Goal: Information Seeking & Learning: Learn about a topic

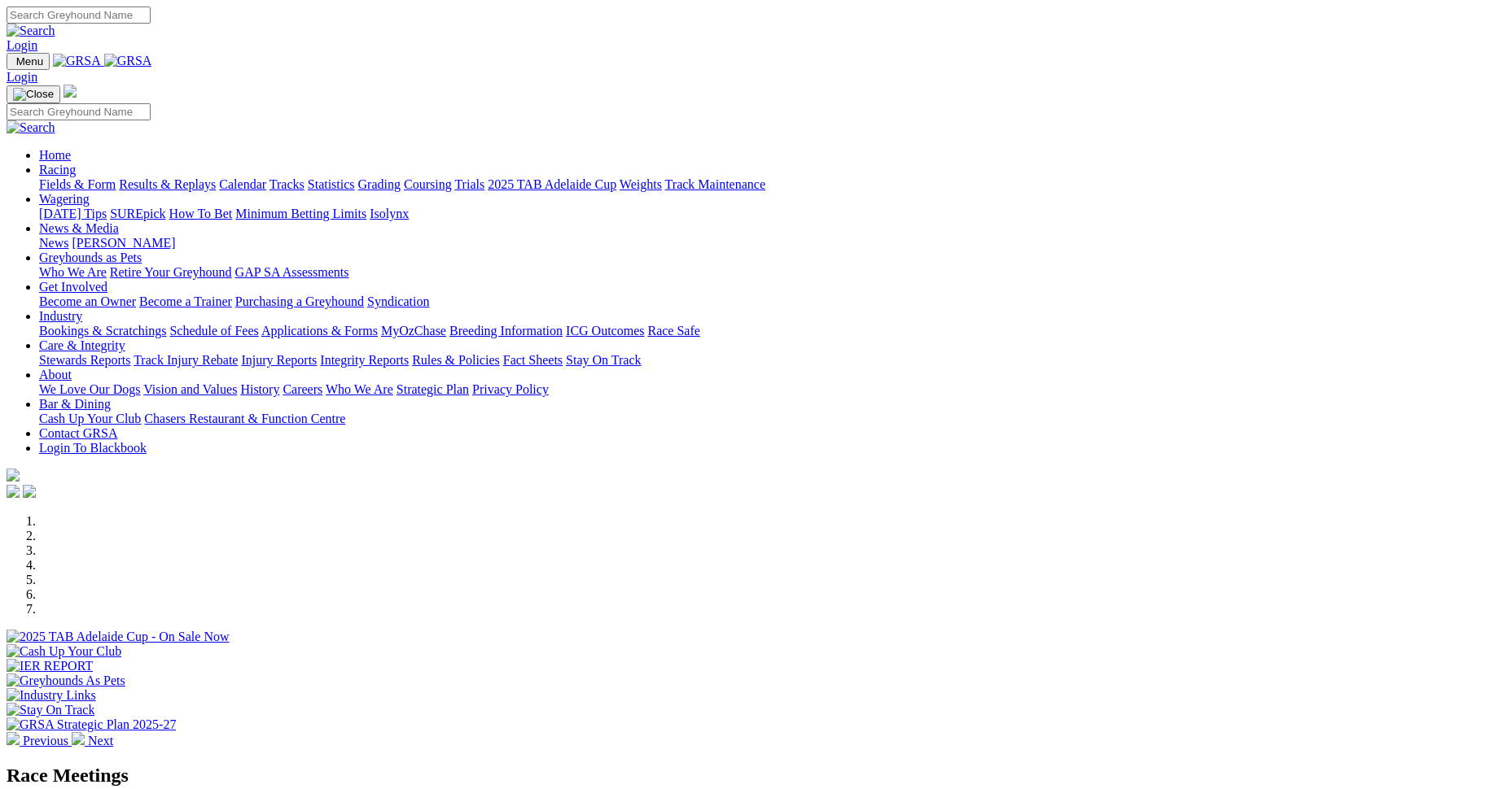
click at [115, 178] on link "Fields & Form" at bounding box center [77, 184] width 76 height 14
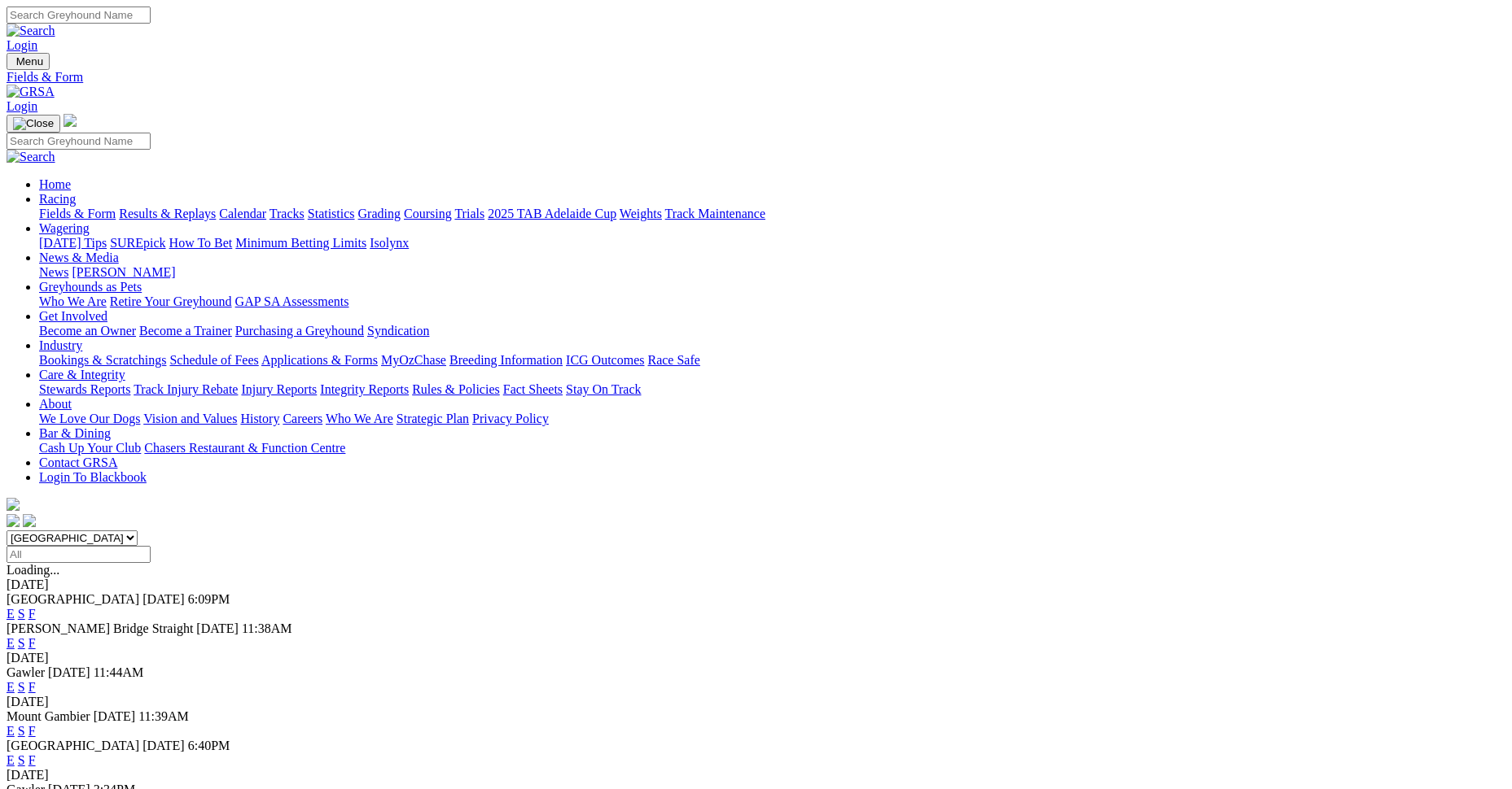
scroll to position [244, 0]
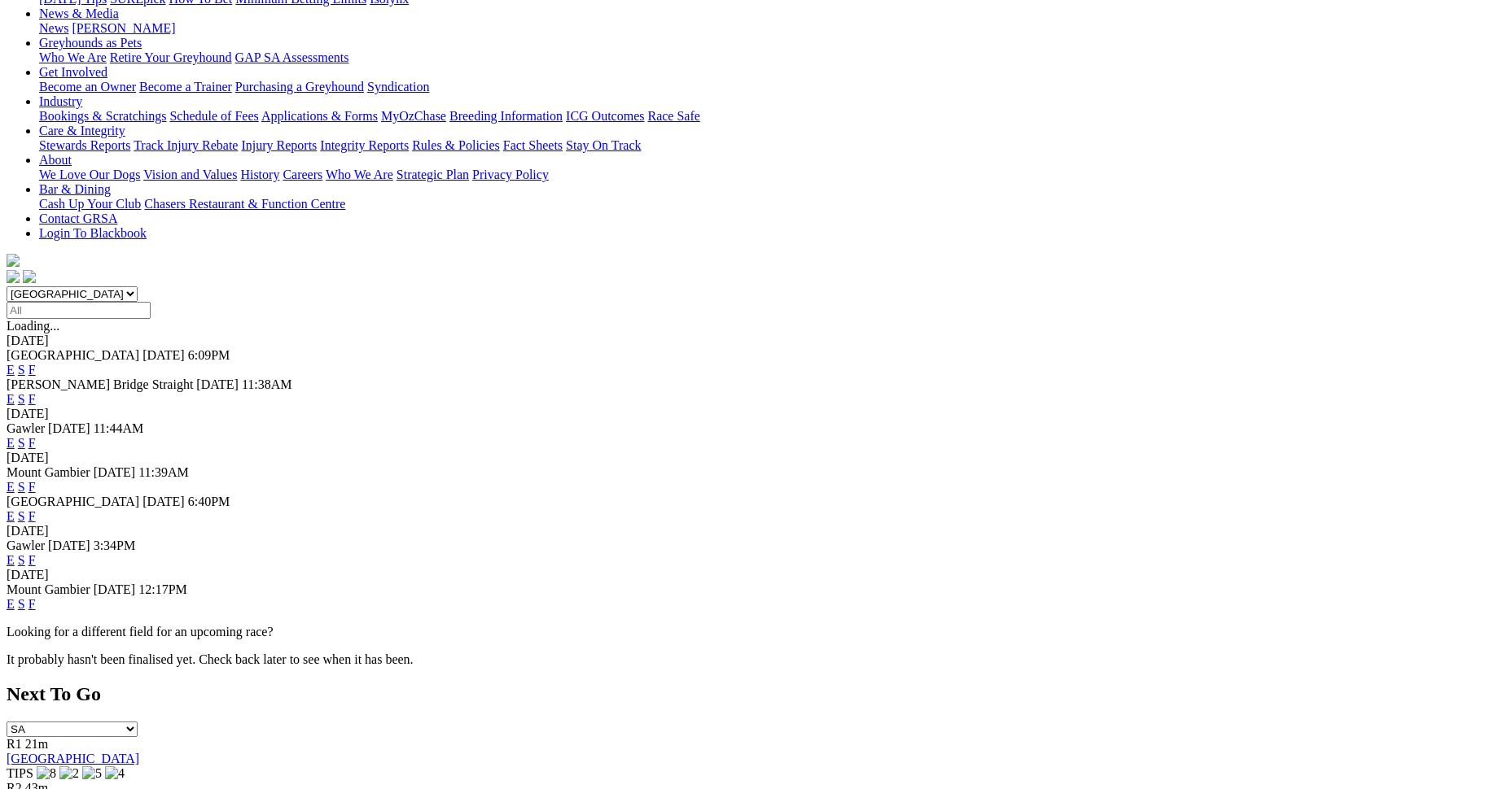
click at [36, 598] on link "F" at bounding box center [33, 604] width 7 height 14
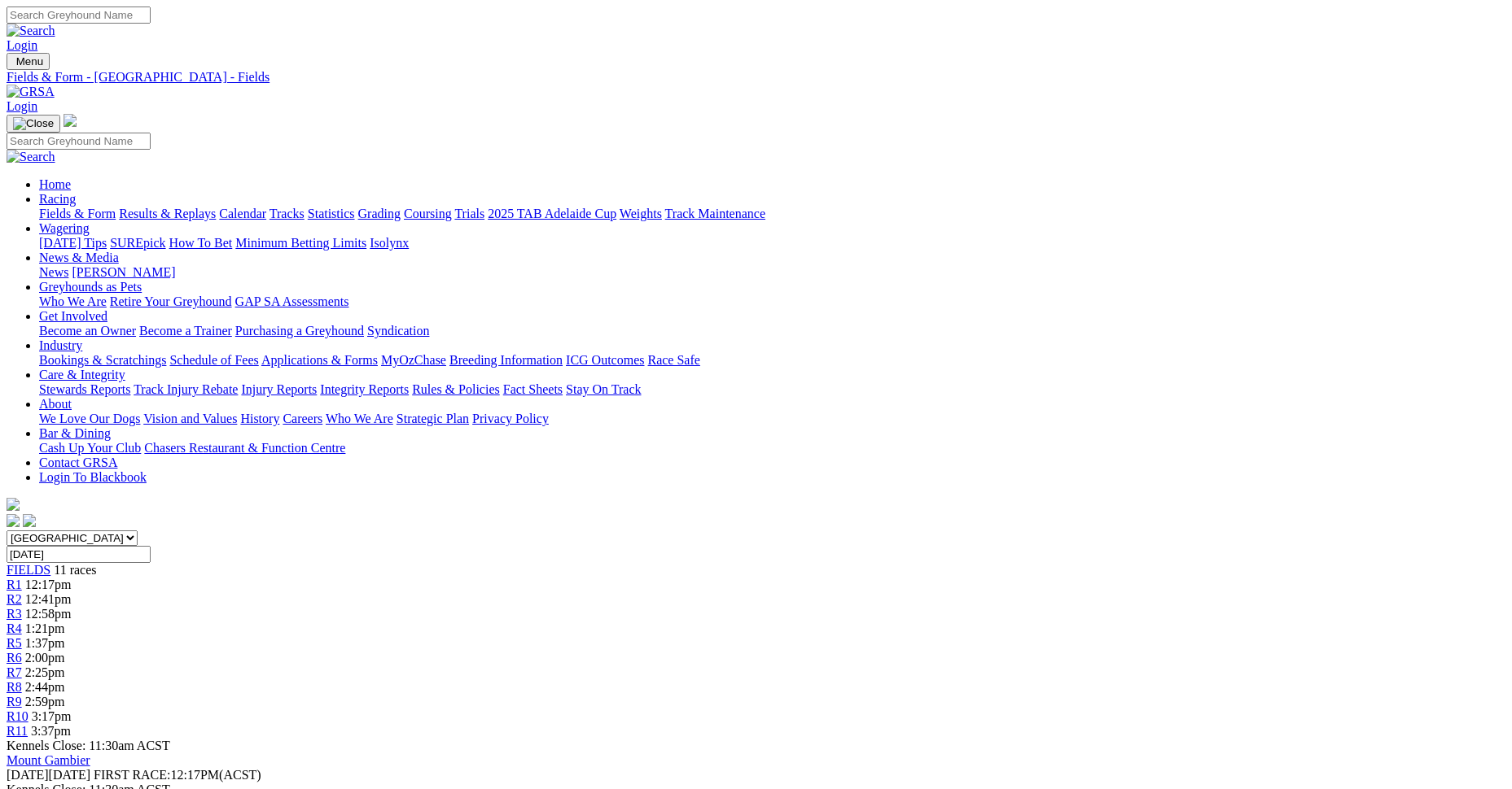
click at [126, 368] on link "Care & Integrity" at bounding box center [82, 375] width 86 height 14
click at [130, 382] on link "Stewards Reports" at bounding box center [85, 388] width 91 height 14
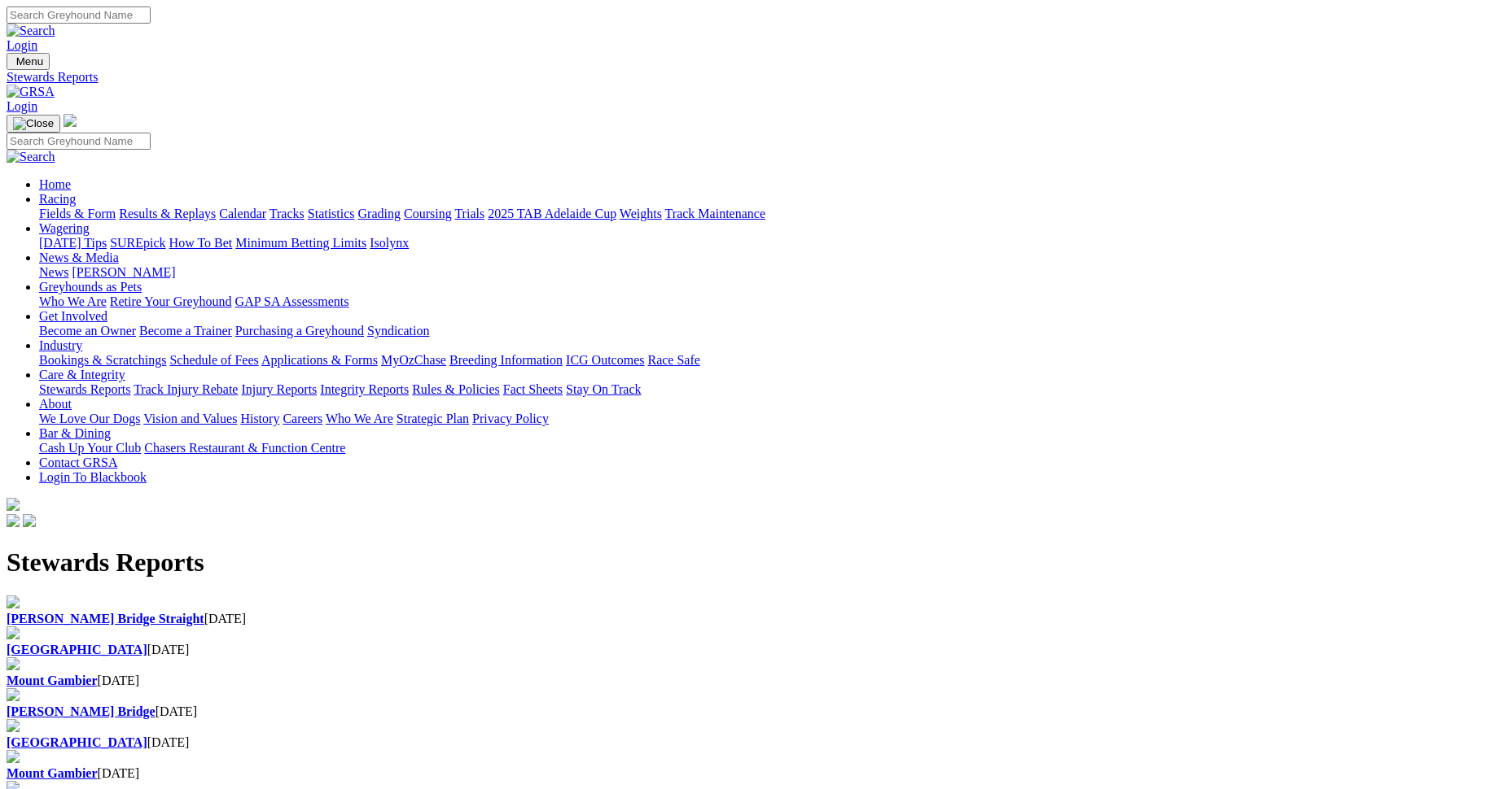
click at [408, 382] on link "Integrity Reports" at bounding box center [364, 388] width 88 height 14
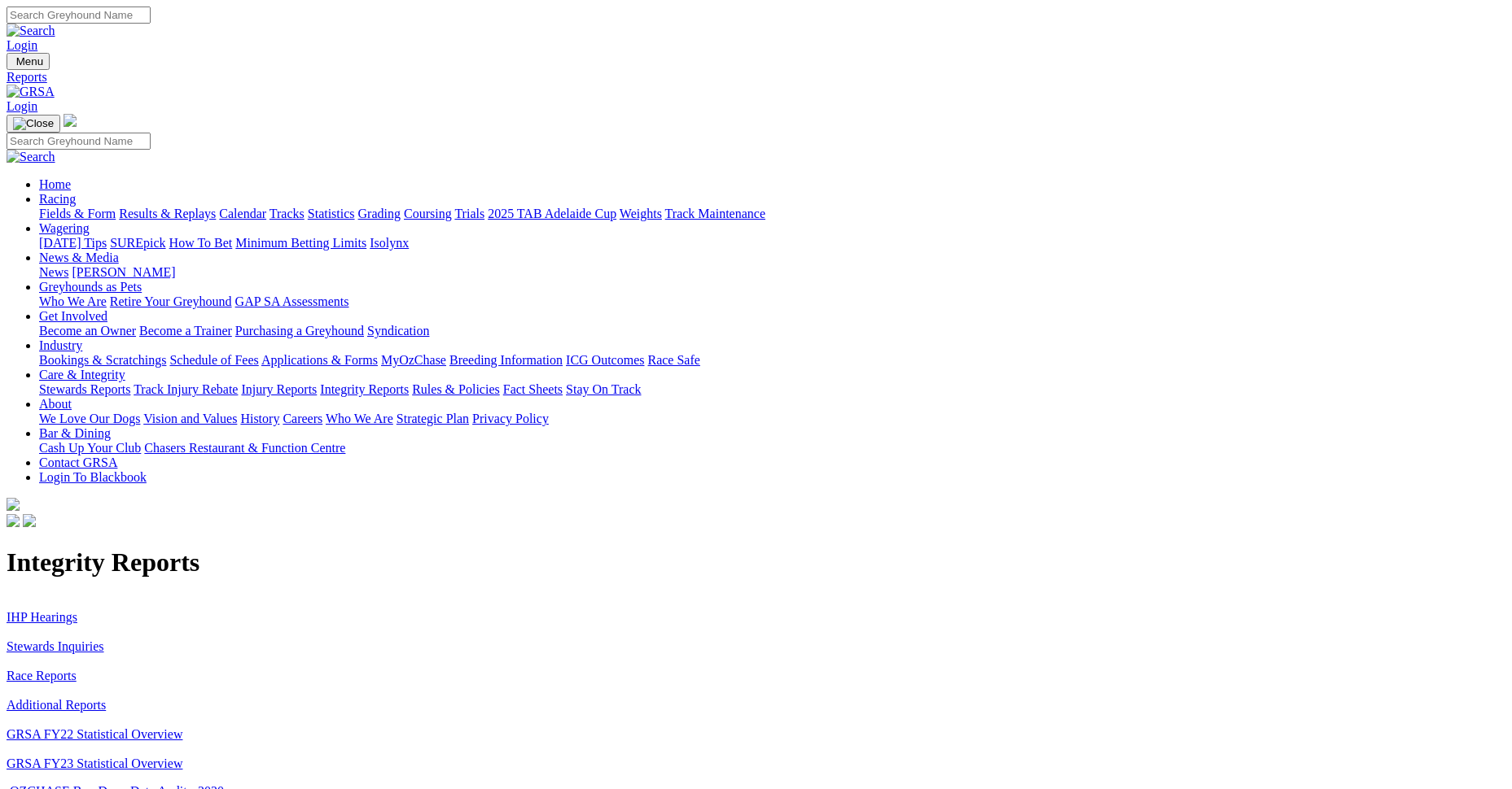
click at [77, 611] on link "IHP Hearings" at bounding box center [42, 617] width 71 height 14
click at [104, 639] on link "Stewards Inquiries" at bounding box center [55, 646] width 98 height 14
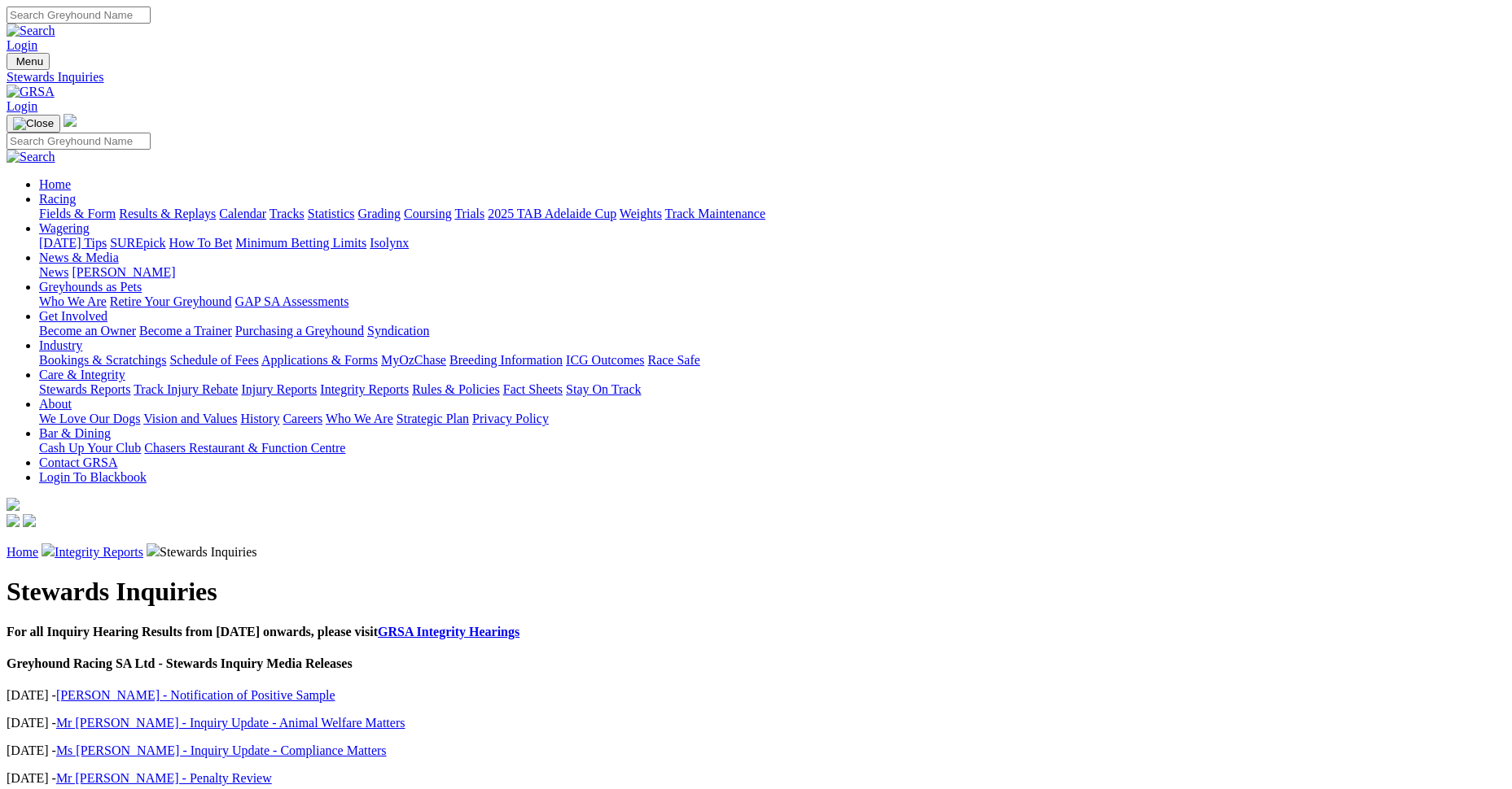
click at [336, 689] on link "[PERSON_NAME] - Notification of Positive Sample" at bounding box center [195, 695] width 279 height 14
